Goal: Entertainment & Leisure: Browse casually

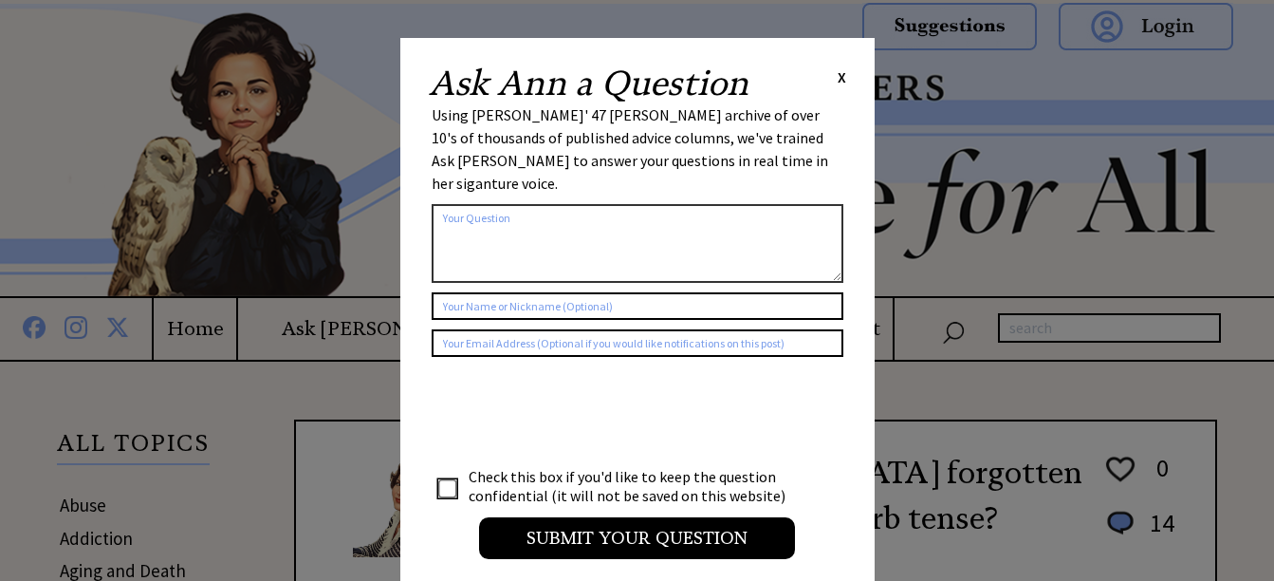
click at [841, 78] on span "X" at bounding box center [842, 76] width 9 height 19
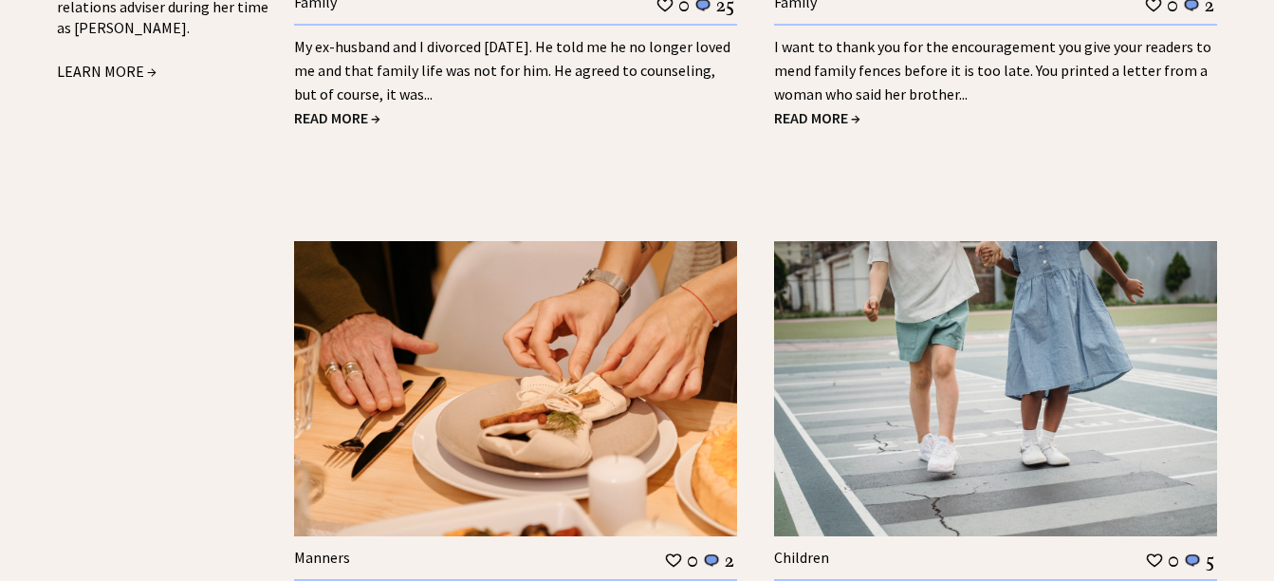
scroll to position [2543, 0]
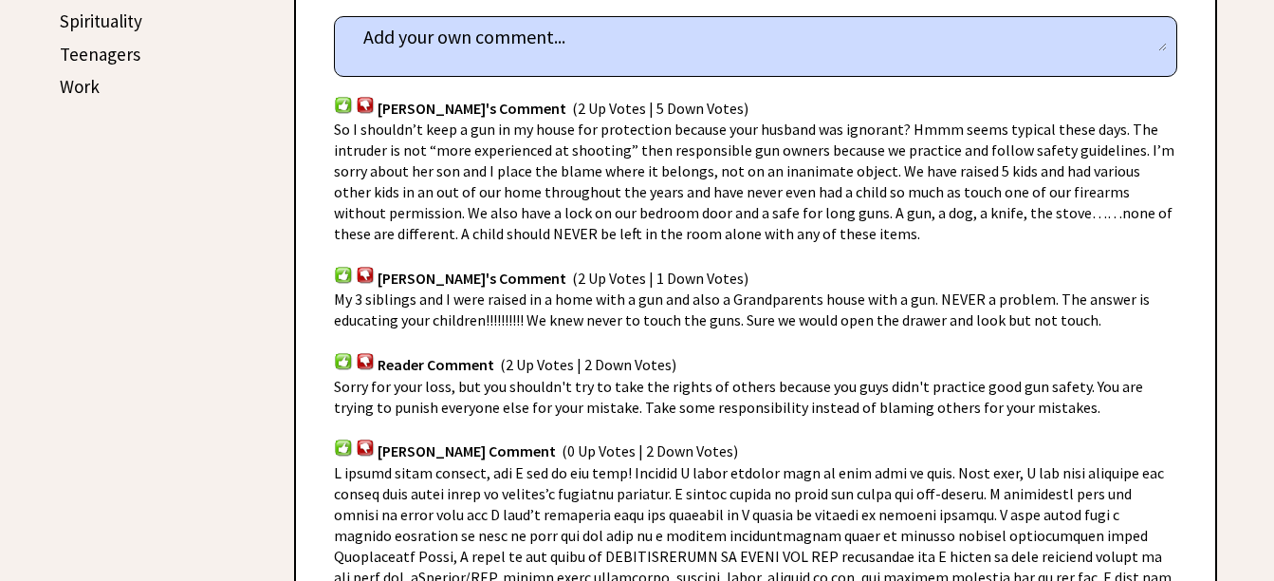
scroll to position [1139, 0]
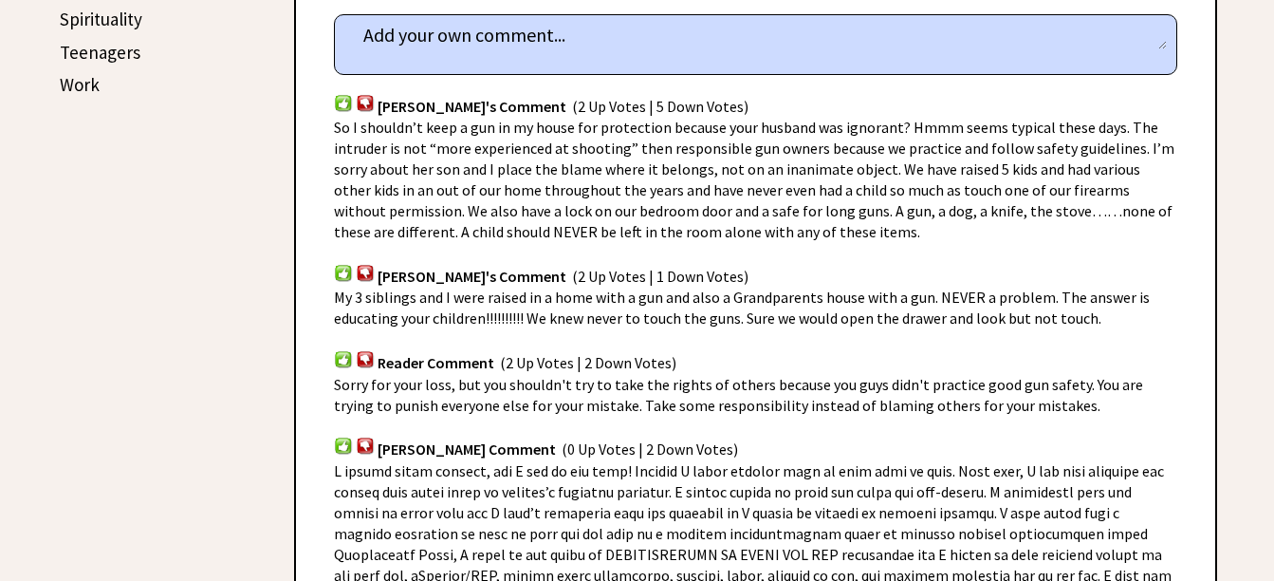
click at [363, 100] on img at bounding box center [365, 103] width 19 height 18
